Goal: Transaction & Acquisition: Purchase product/service

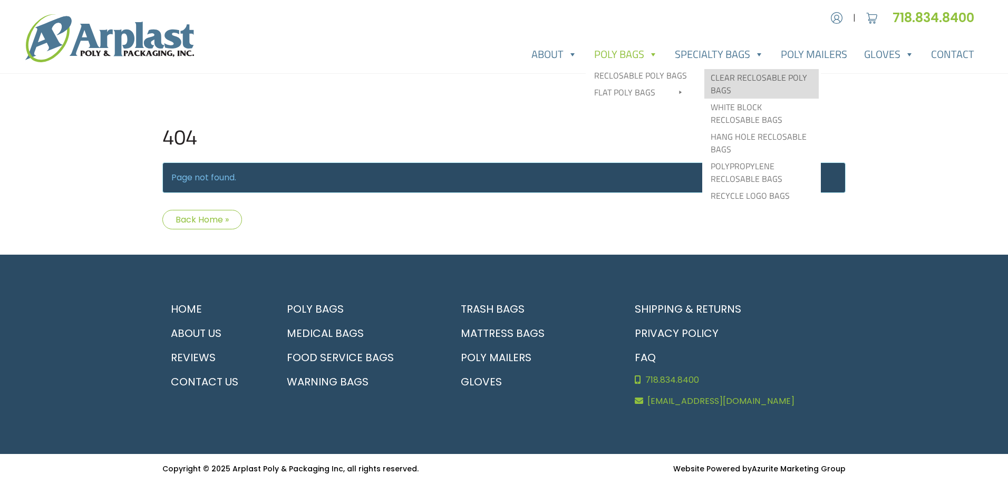
type input "MR"
click at [725, 82] on link "Clear Reclosable Poly Bags" at bounding box center [761, 84] width 114 height 30
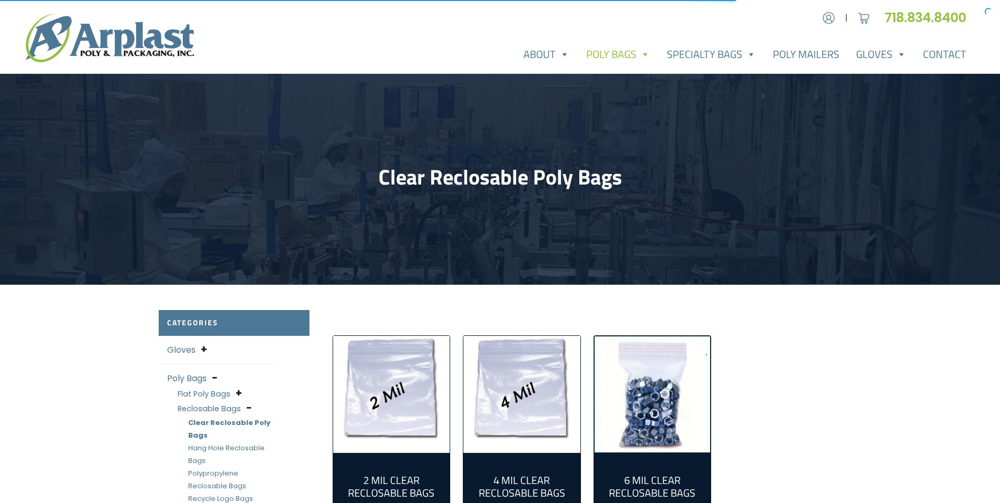
type input "MR"
click at [418, 374] on img "Visit product category 2 Mil Clear Reclosable Bags" at bounding box center [391, 394] width 117 height 117
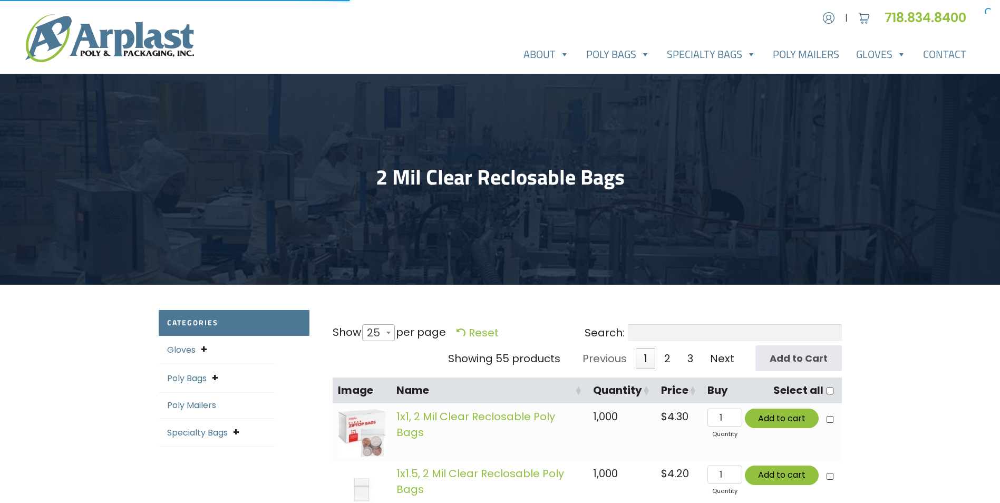
select select "25"
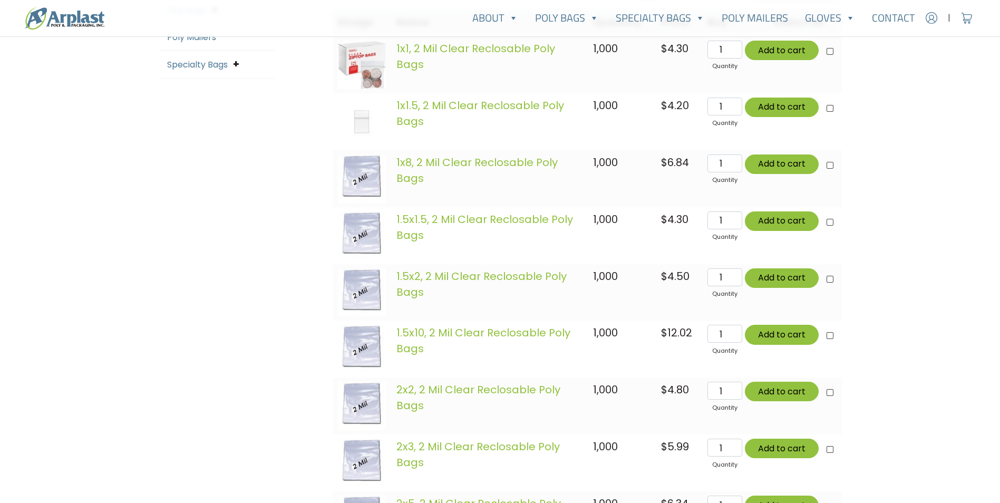
scroll to position [369, 0]
